Goal: Information Seeking & Learning: Understand process/instructions

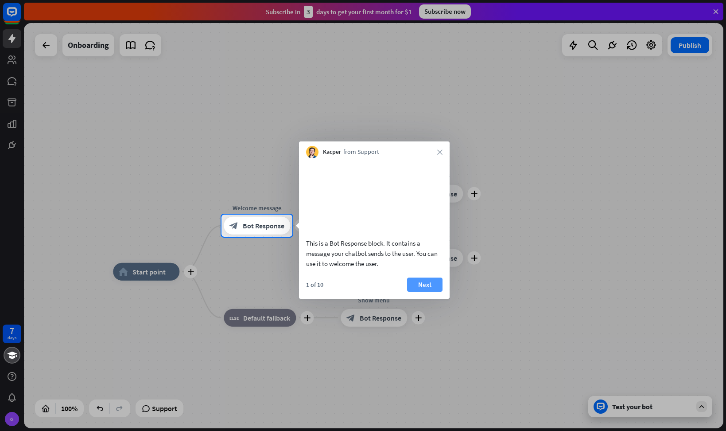
click at [433, 292] on button "Next" at bounding box center [424, 284] width 35 height 14
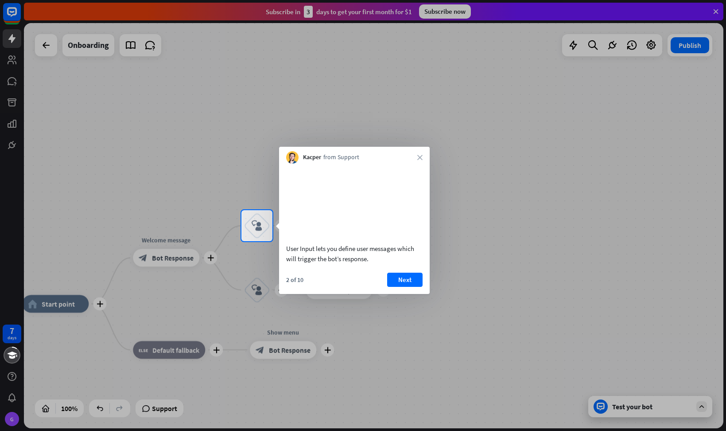
click at [427, 294] on div "2 of 10 Next" at bounding box center [354, 283] width 151 height 21
click at [399, 287] on button "Next" at bounding box center [404, 280] width 35 height 14
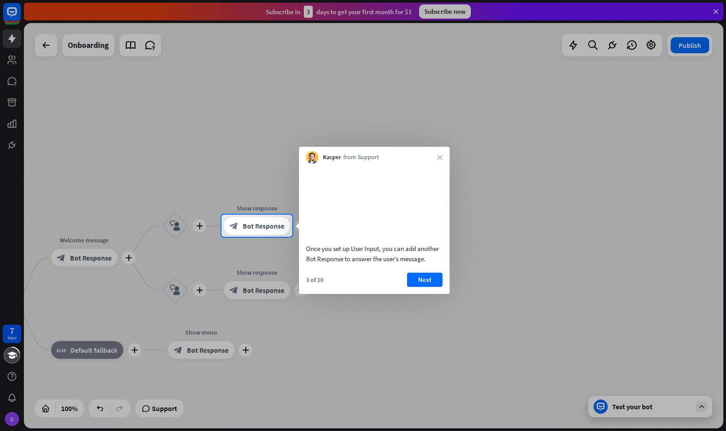
click at [448, 291] on div "3 of 10 Next" at bounding box center [374, 283] width 151 height 21
click at [441, 287] on button "Next" at bounding box center [424, 280] width 35 height 14
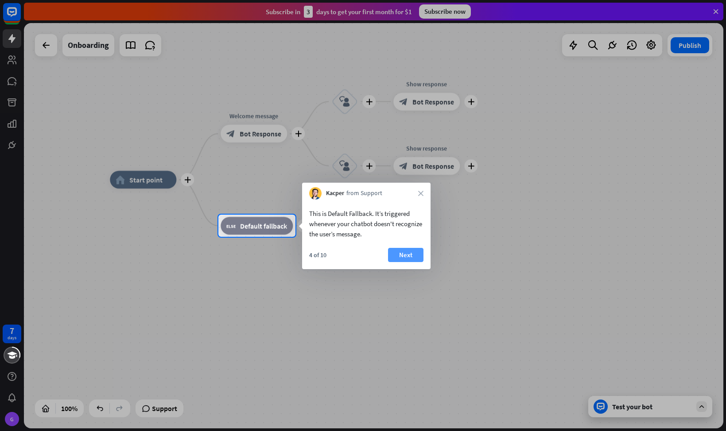
click at [408, 253] on button "Next" at bounding box center [405, 255] width 35 height 14
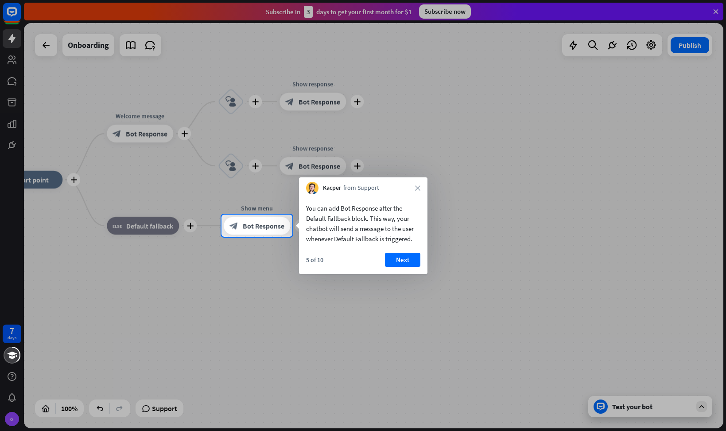
click at [402, 250] on div "You can add Bot Response after the Default Fallback block. This way, your chatb…" at bounding box center [363, 234] width 129 height 80
click at [403, 257] on button "Next" at bounding box center [402, 260] width 35 height 14
